Goal: Transaction & Acquisition: Purchase product/service

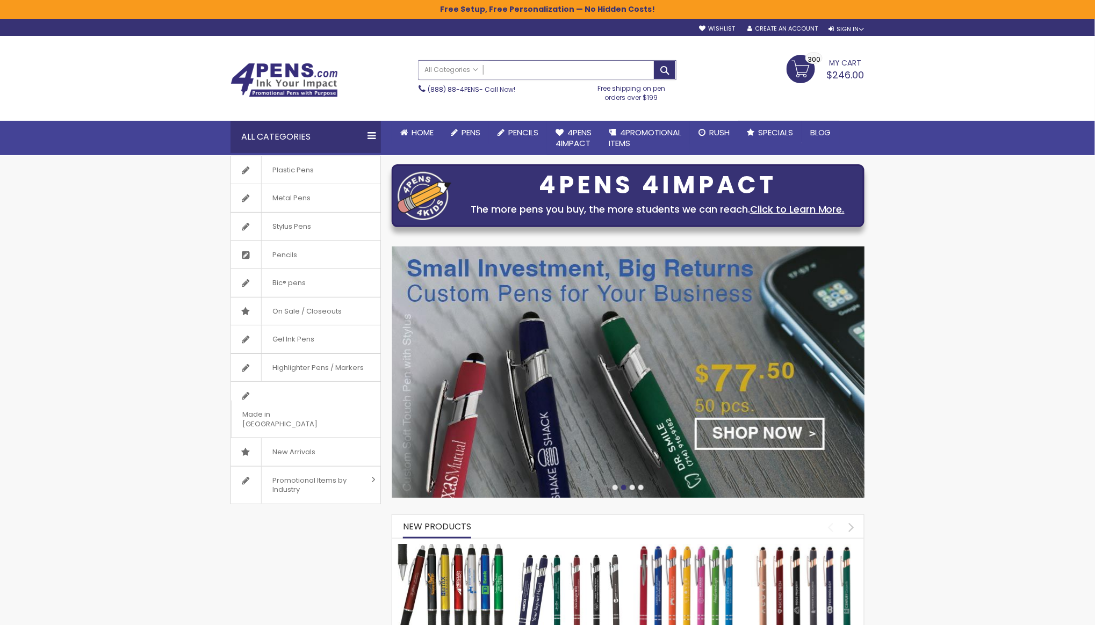
click at [550, 72] on input "Search" at bounding box center [547, 70] width 257 height 19
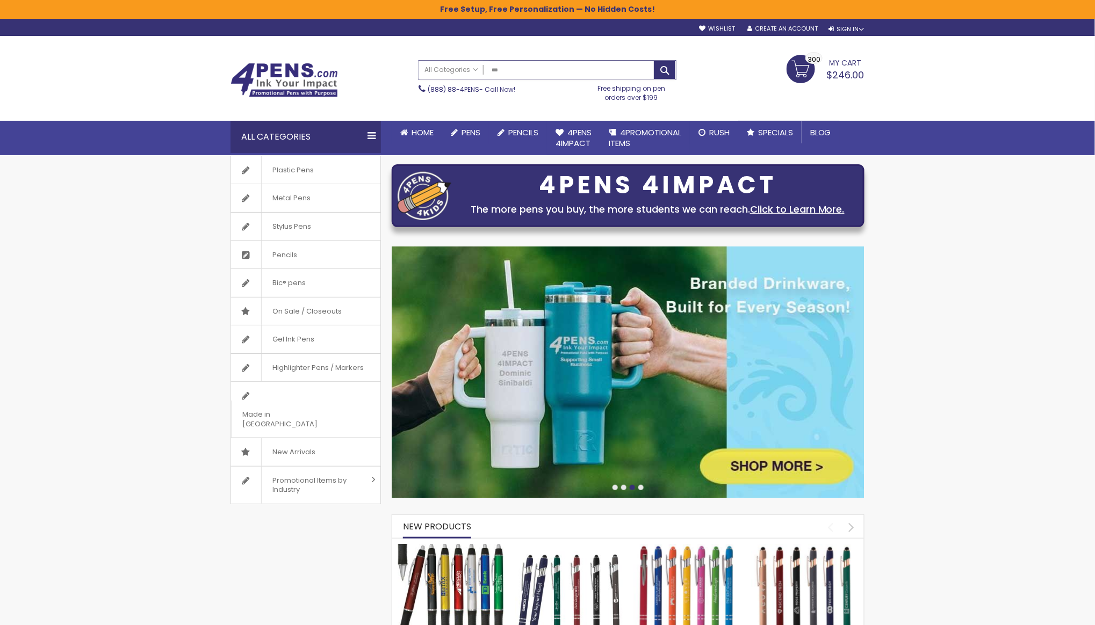
type input "****"
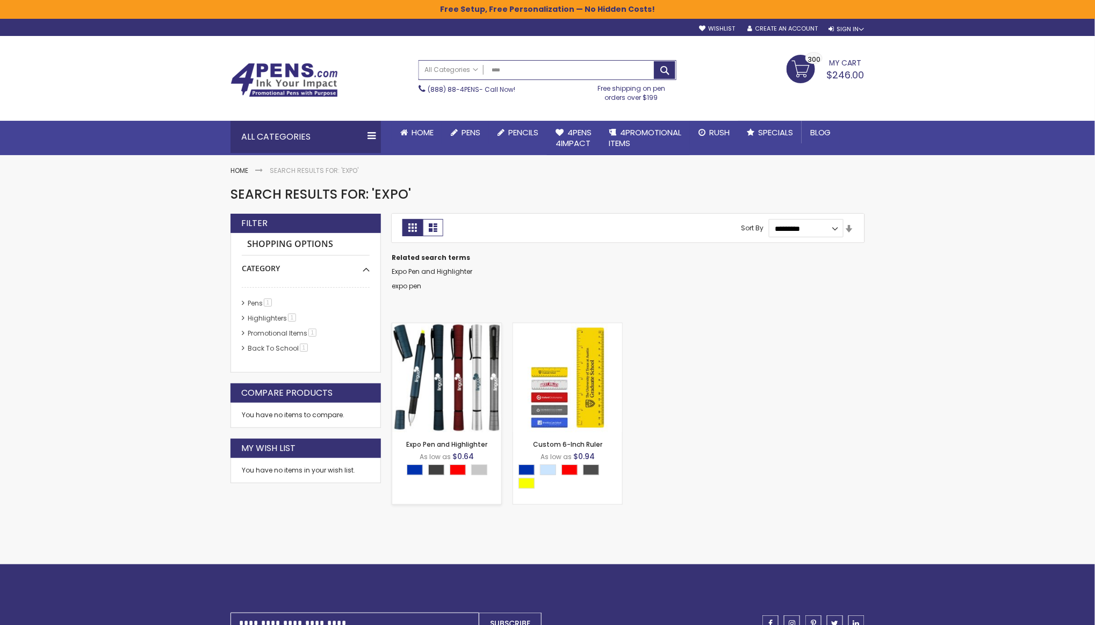
click at [471, 355] on img at bounding box center [446, 377] width 109 height 109
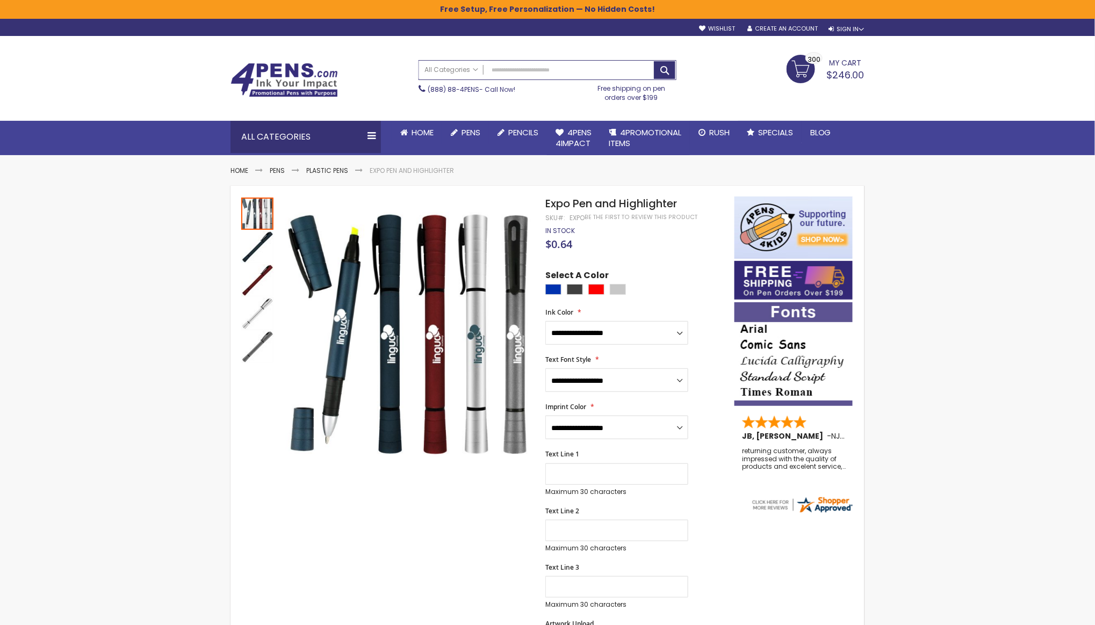
click at [626, 204] on span "Expo Pen and Highlighter" at bounding box center [611, 203] width 132 height 15
click at [575, 207] on span "Expo Pen and Highlighter" at bounding box center [611, 203] width 132 height 15
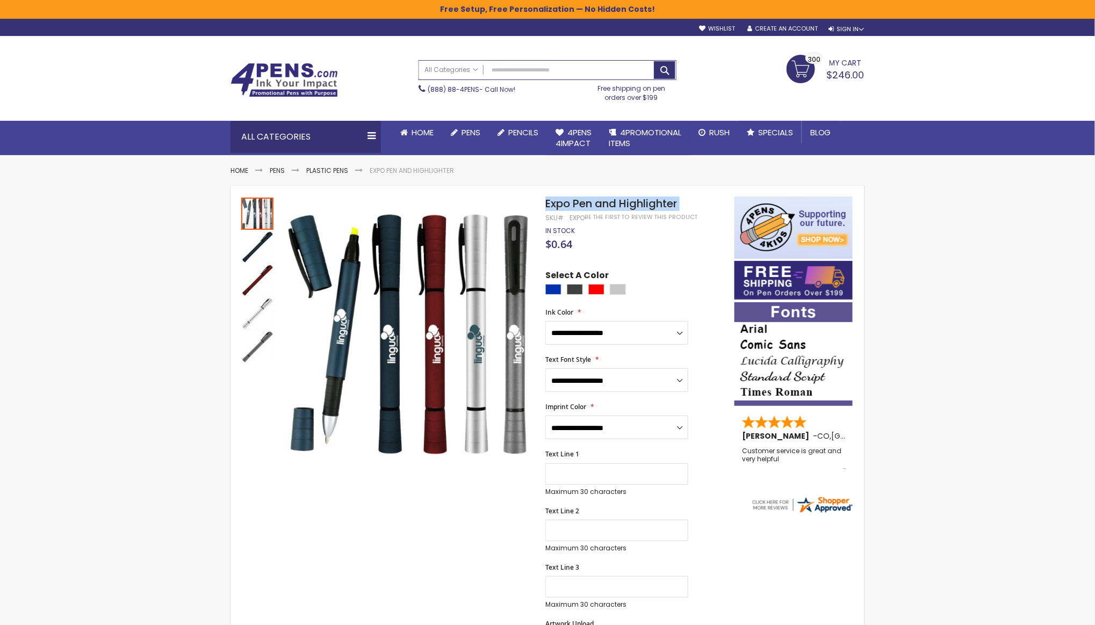
click at [575, 207] on span "Expo Pen and Highlighter" at bounding box center [611, 203] width 132 height 15
copy div "Expo Pen and Highlighter"
click at [614, 198] on span "Expo Pen and Highlighter" at bounding box center [611, 203] width 132 height 15
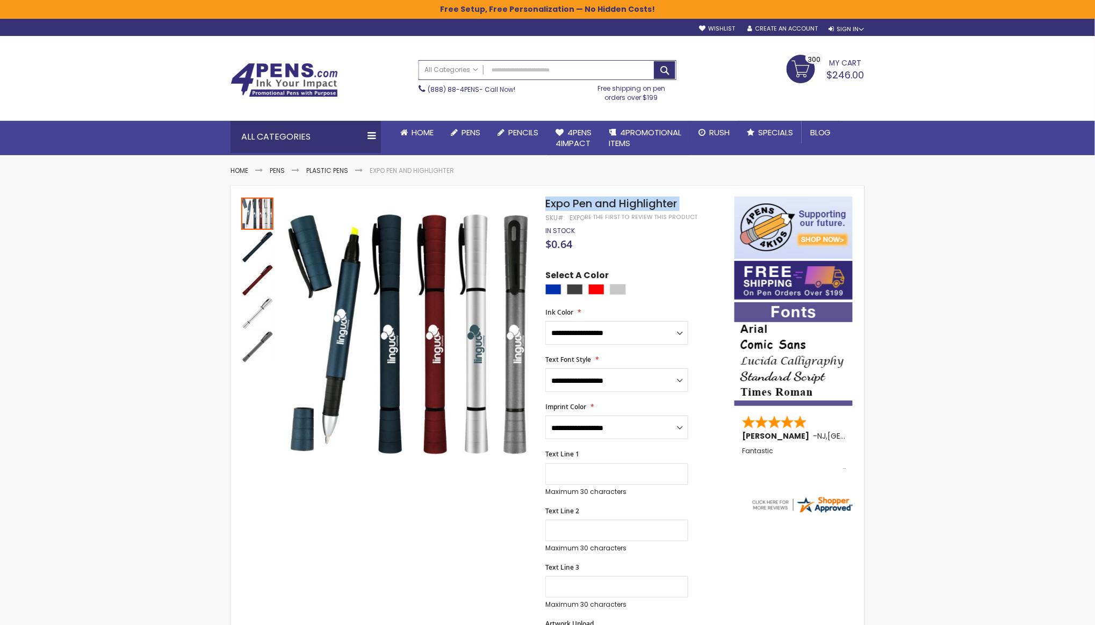
copy div "Expo Pen and Highlighter"
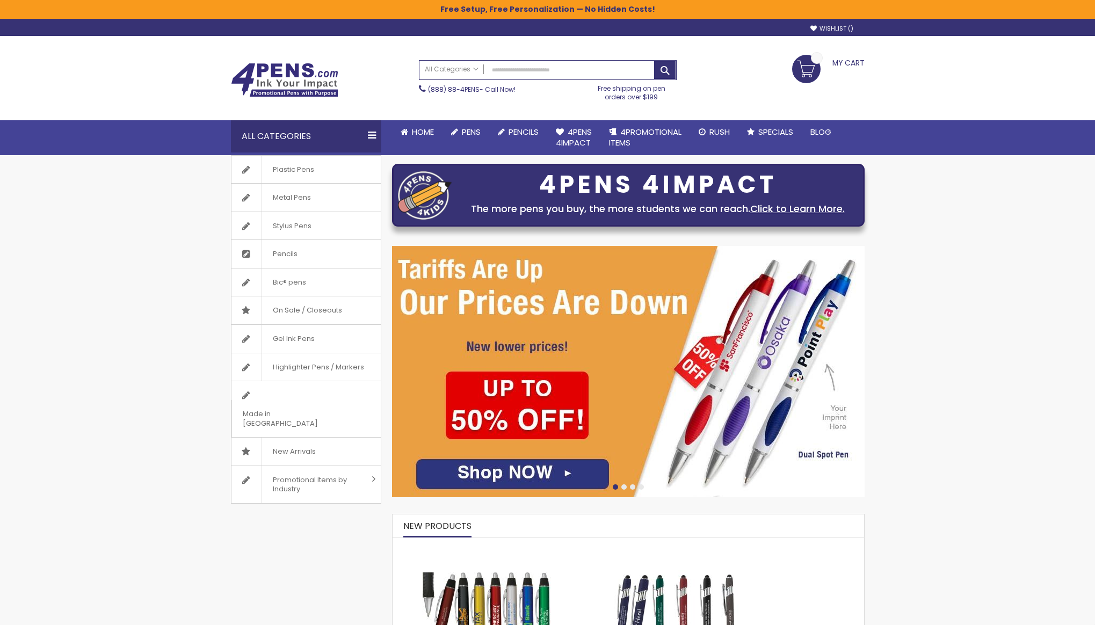
click at [567, 317] on img at bounding box center [628, 371] width 473 height 251
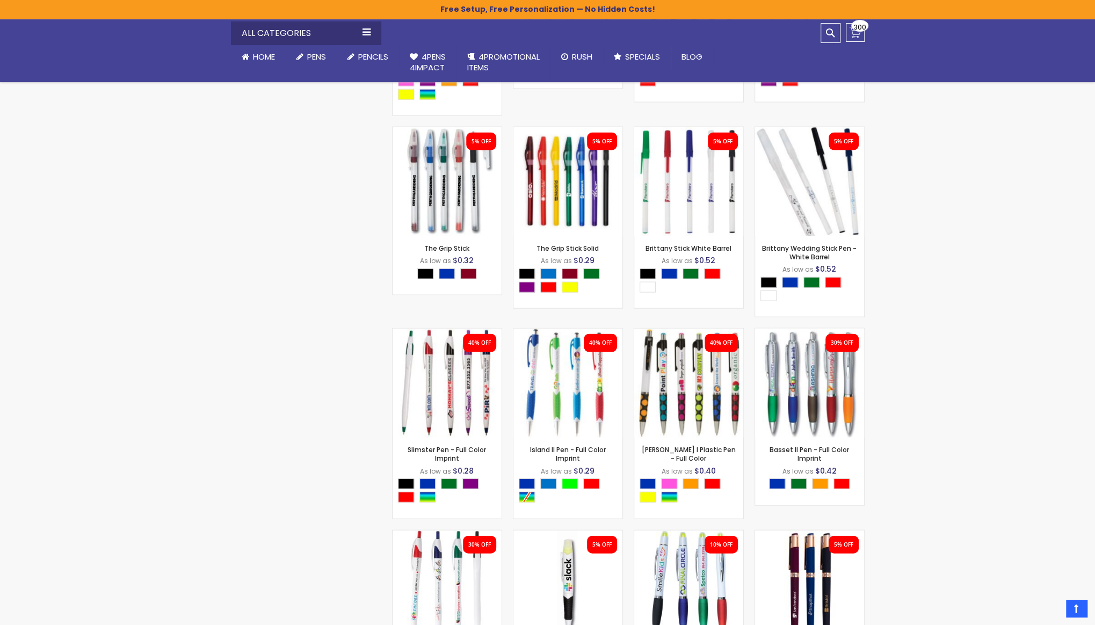
scroll to position [1763, 0]
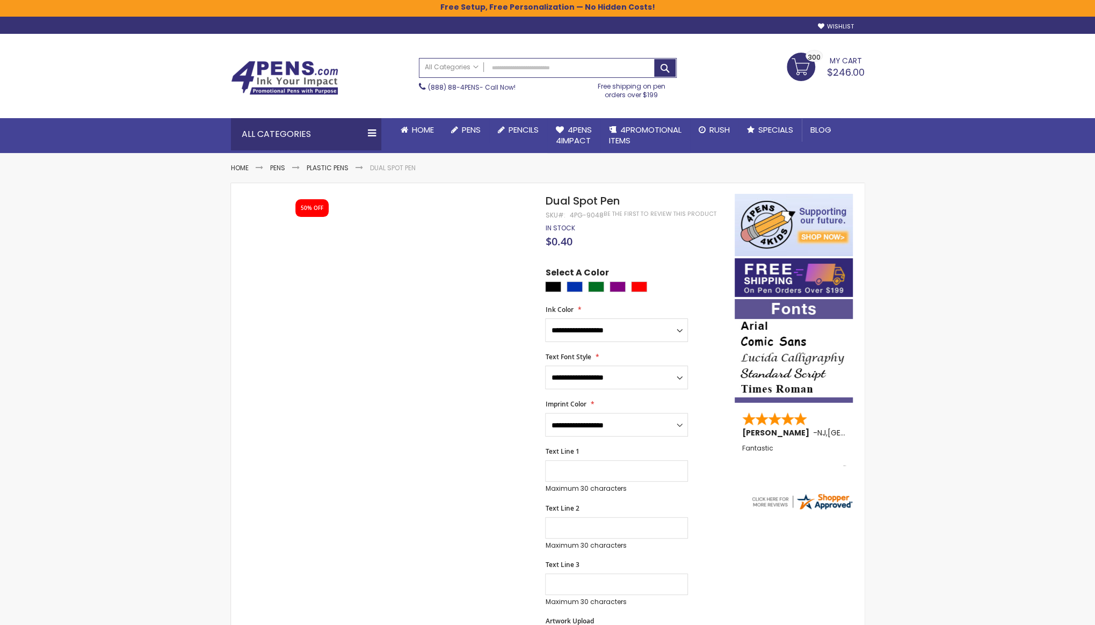
scroll to position [5, 0]
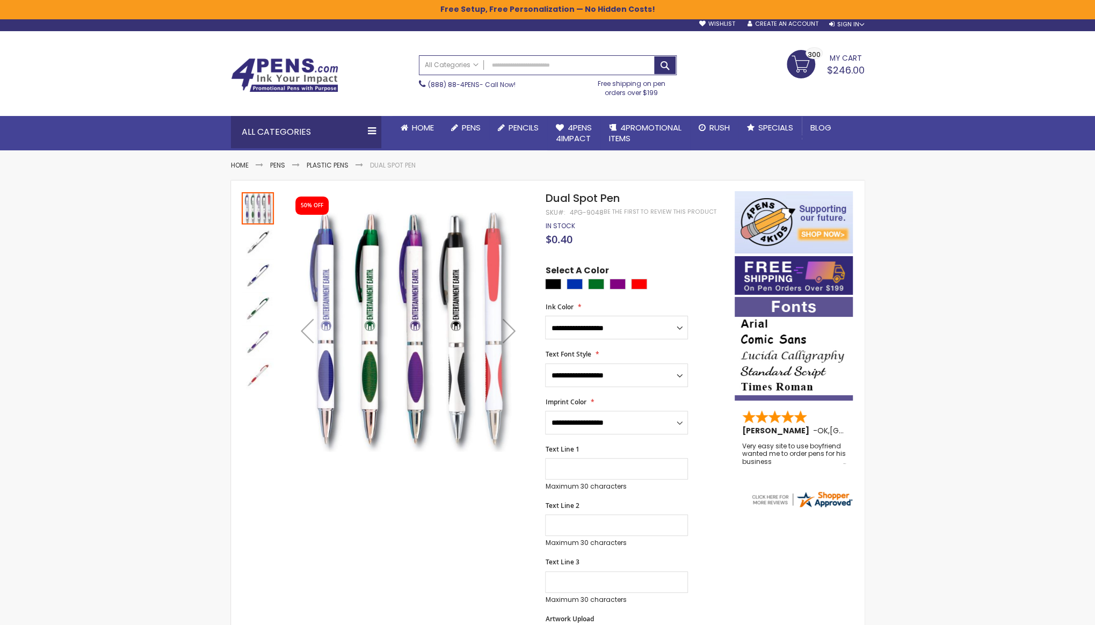
click at [571, 197] on span "Dual Spot Pen" at bounding box center [582, 198] width 74 height 15
click at [589, 210] on div "4PG-9048" at bounding box center [586, 212] width 34 height 9
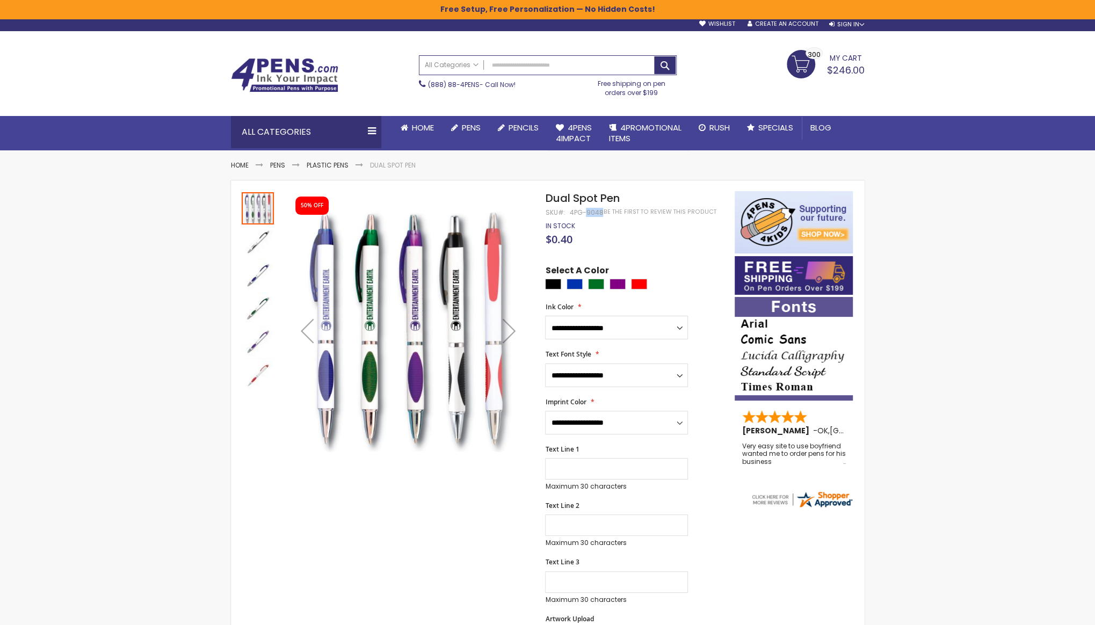
copy div "9048"
click at [573, 200] on span "Dual Spot Pen" at bounding box center [582, 198] width 74 height 15
copy div "Dual Spot Pen"
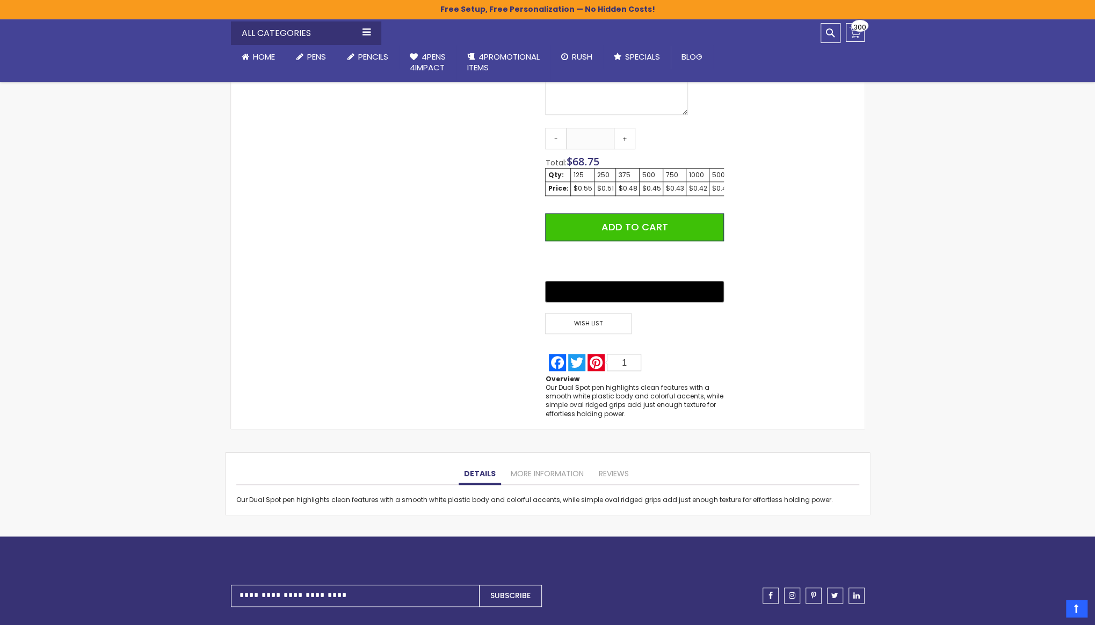
scroll to position [682, 0]
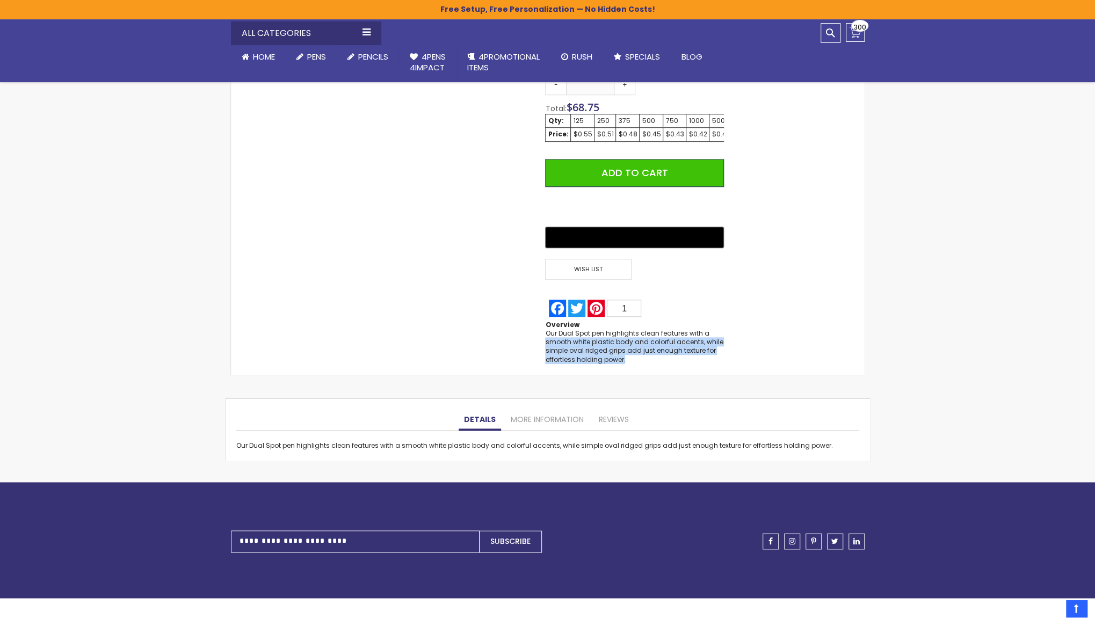
drag, startPoint x: 626, startPoint y: 361, endPoint x: 546, endPoint y: 340, distance: 83.4
click at [546, 340] on div "Our Dual Spot pen highlights clean features with a smooth white plastic body an…" at bounding box center [634, 346] width 178 height 35
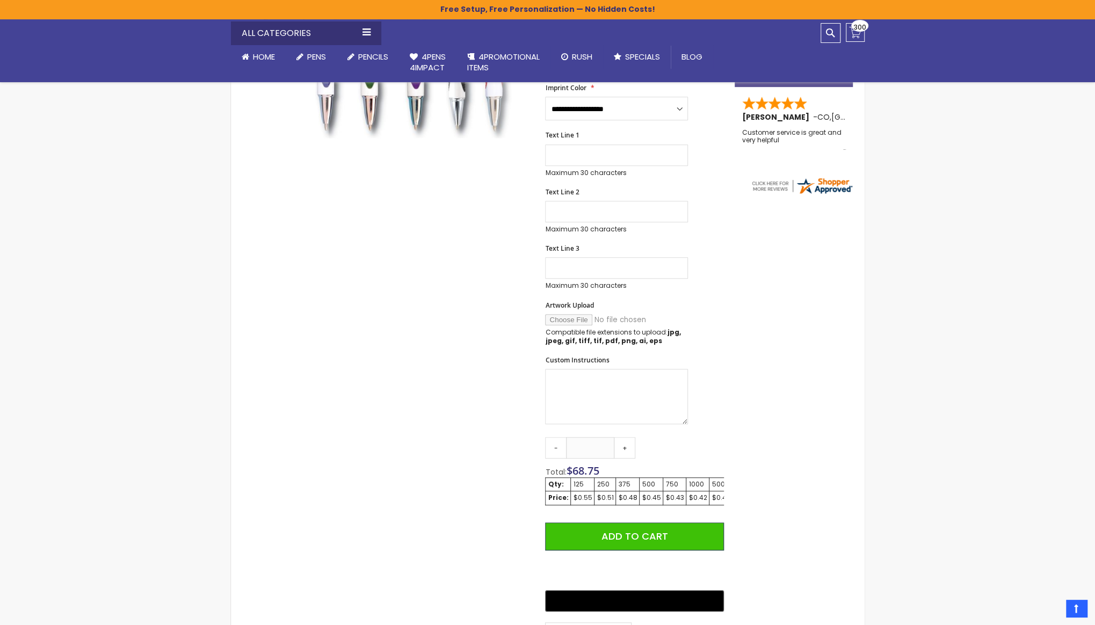
scroll to position [0, 0]
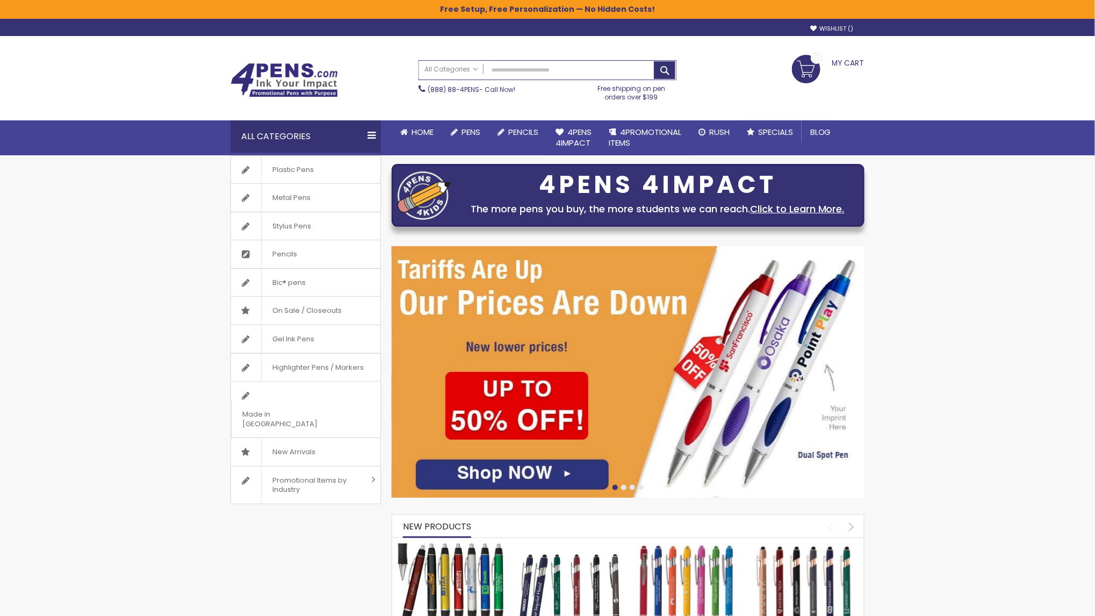
click at [526, 133] on span "Pencils" at bounding box center [523, 131] width 30 height 11
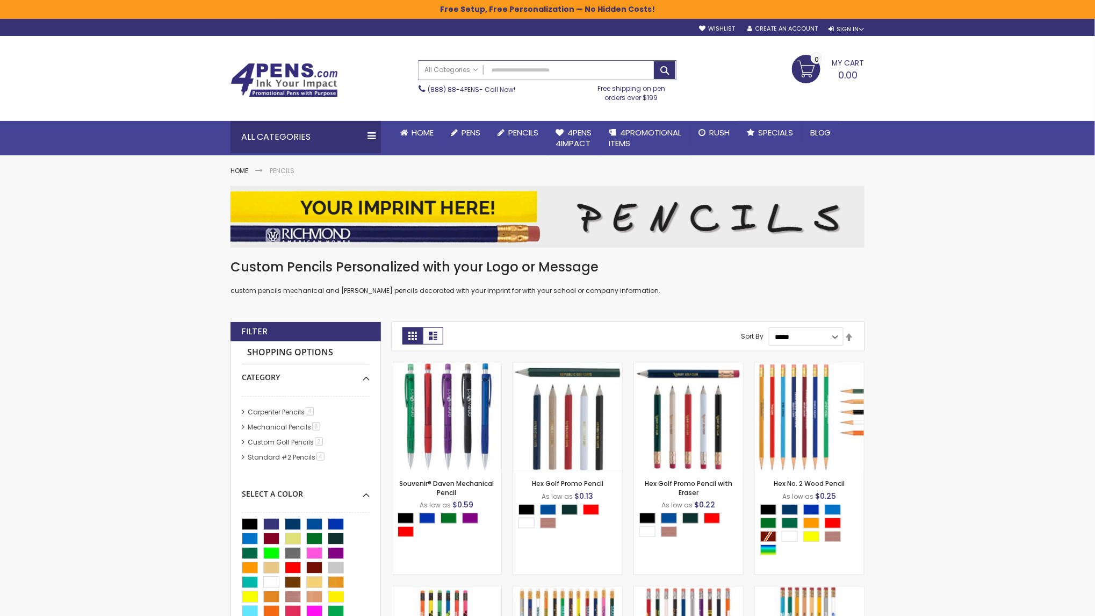
click at [553, 70] on input "Search" at bounding box center [547, 70] width 257 height 19
type input "***"
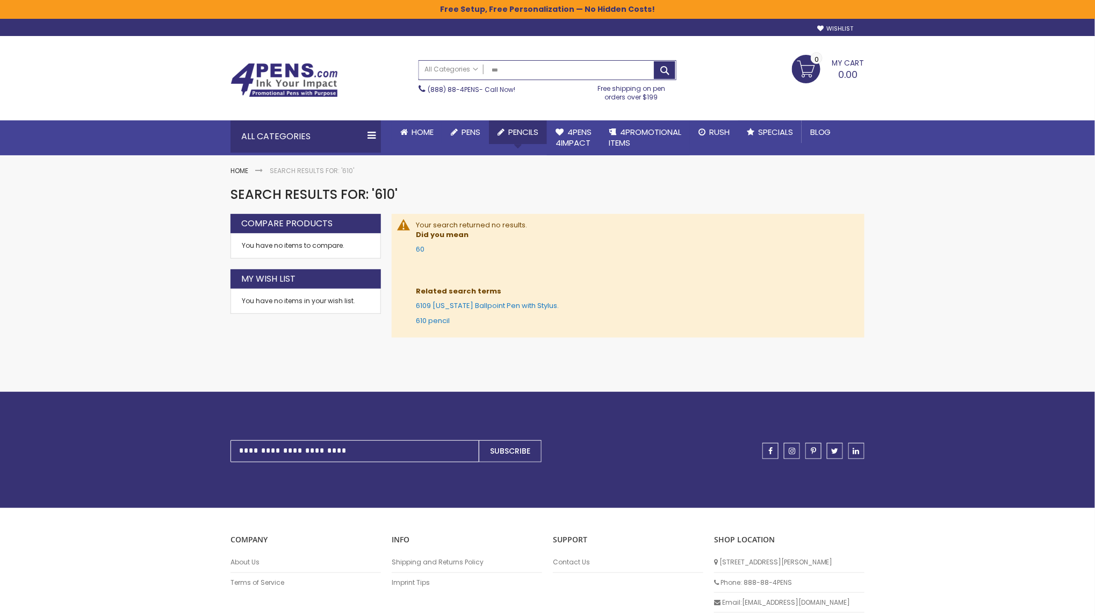
click at [516, 132] on span "Pencils" at bounding box center [523, 131] width 30 height 11
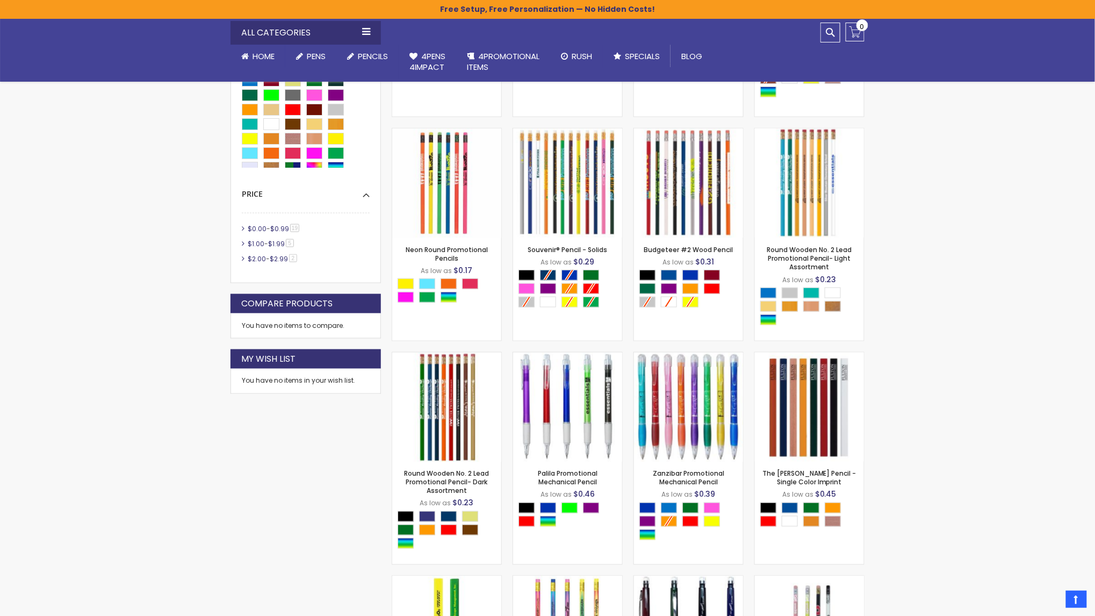
scroll to position [463, 0]
